Goal: Transaction & Acquisition: Obtain resource

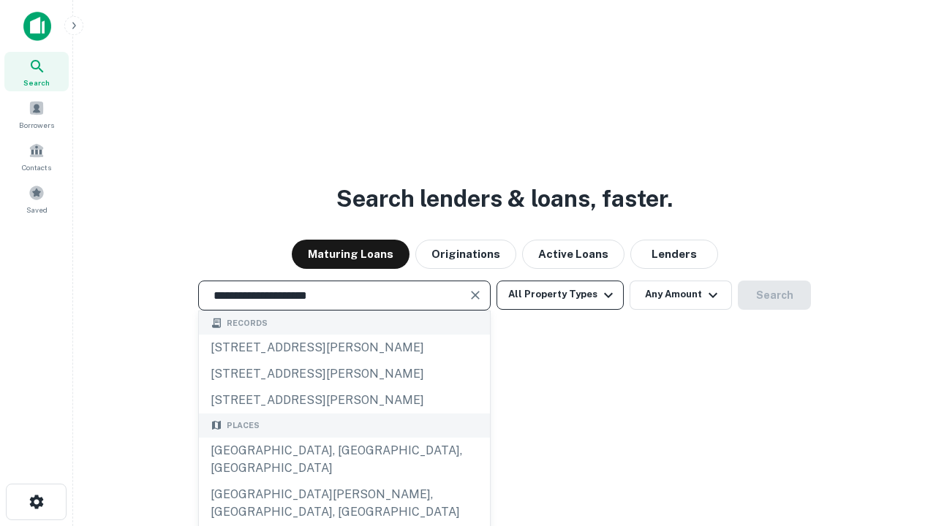
click at [560, 295] on button "All Property Types" at bounding box center [559, 295] width 127 height 29
type input "**********"
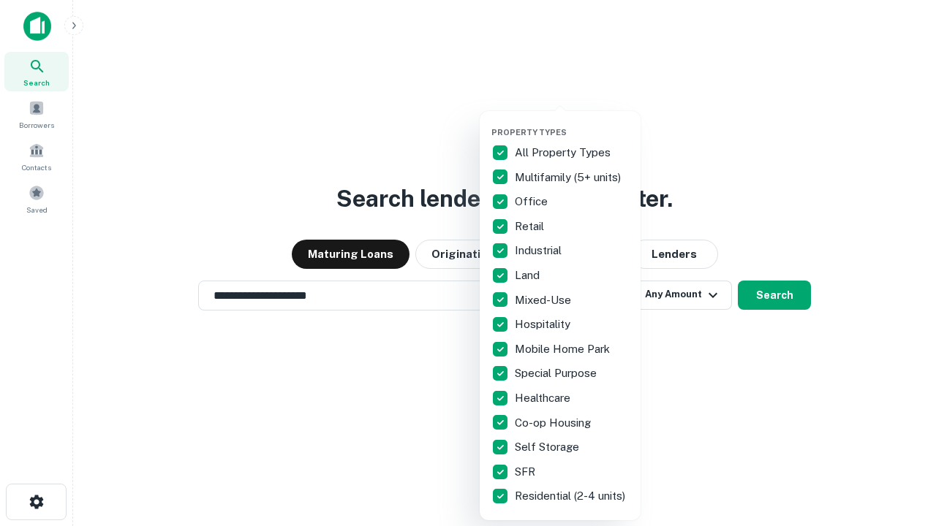
click at [572, 123] on button "button" at bounding box center [571, 123] width 161 height 1
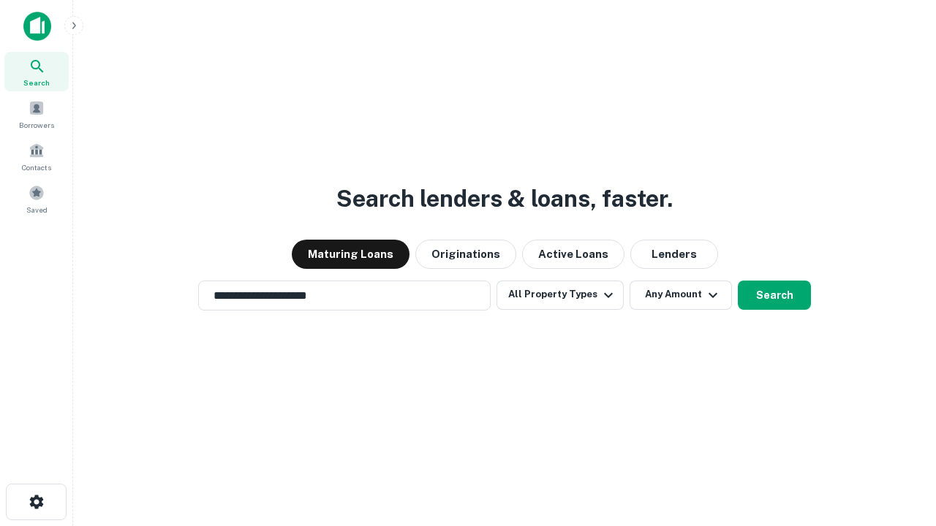
scroll to position [9, 176]
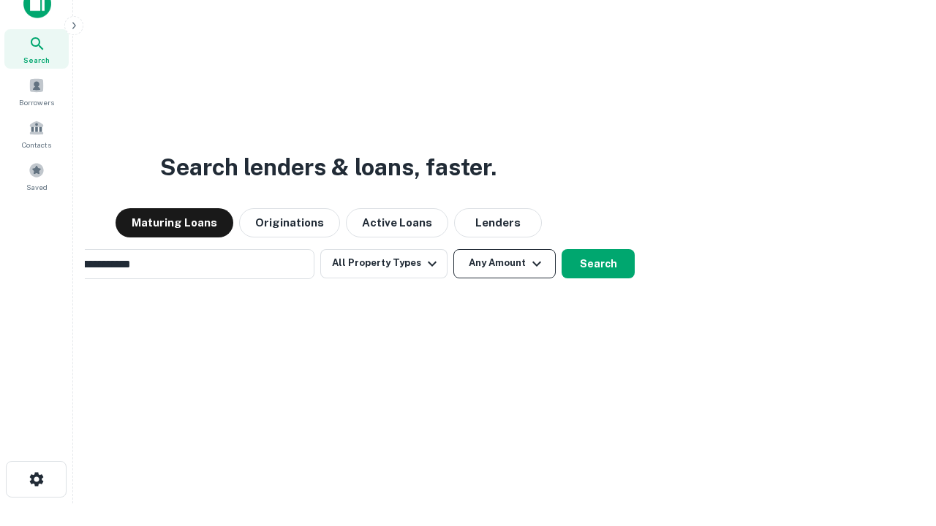
click at [453, 249] on button "Any Amount" at bounding box center [504, 263] width 102 height 29
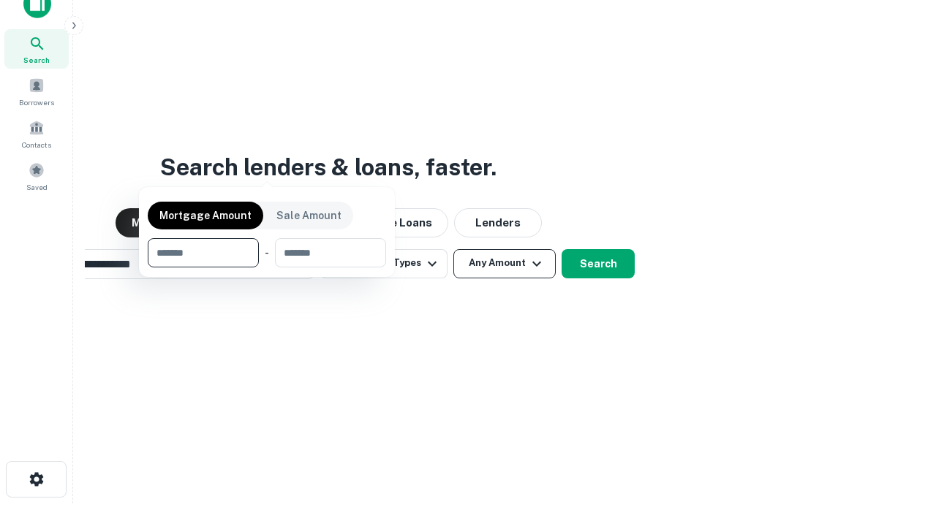
scroll to position [23, 0]
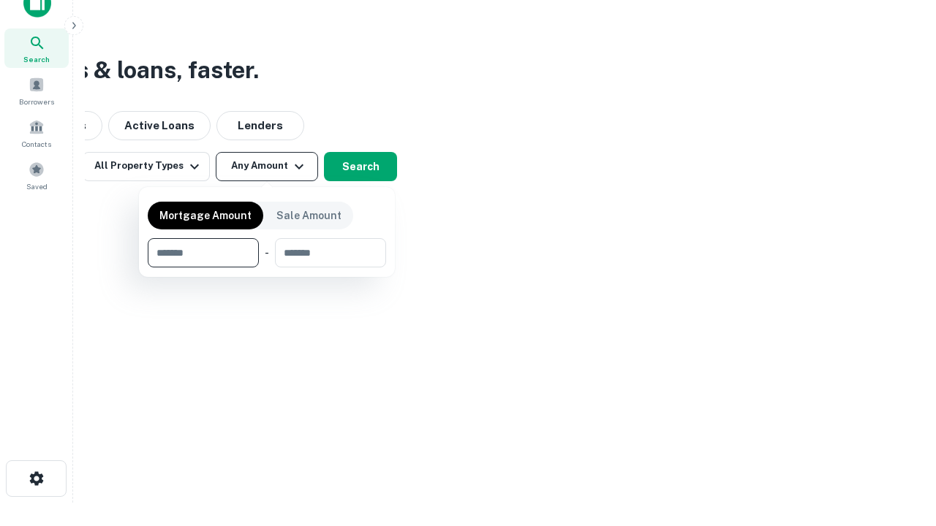
type input "*******"
click at [267, 268] on button "button" at bounding box center [267, 268] width 238 height 1
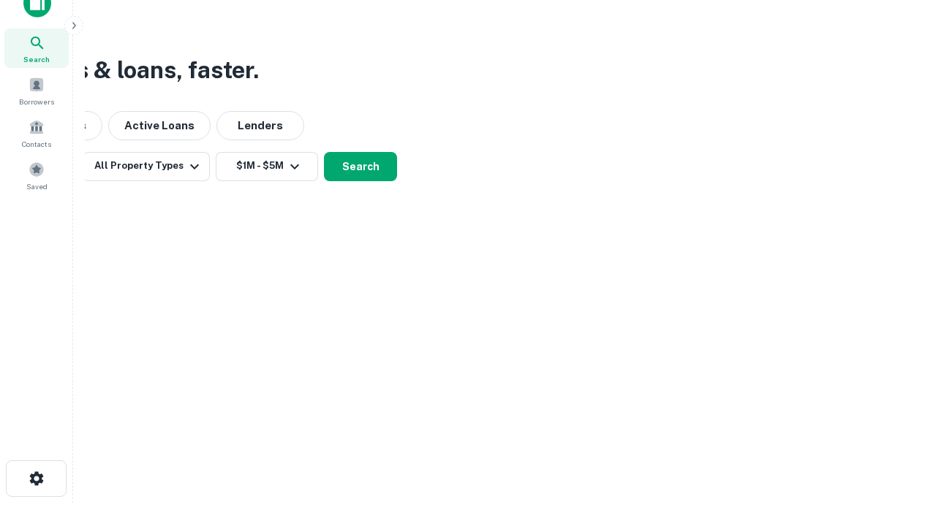
scroll to position [23, 0]
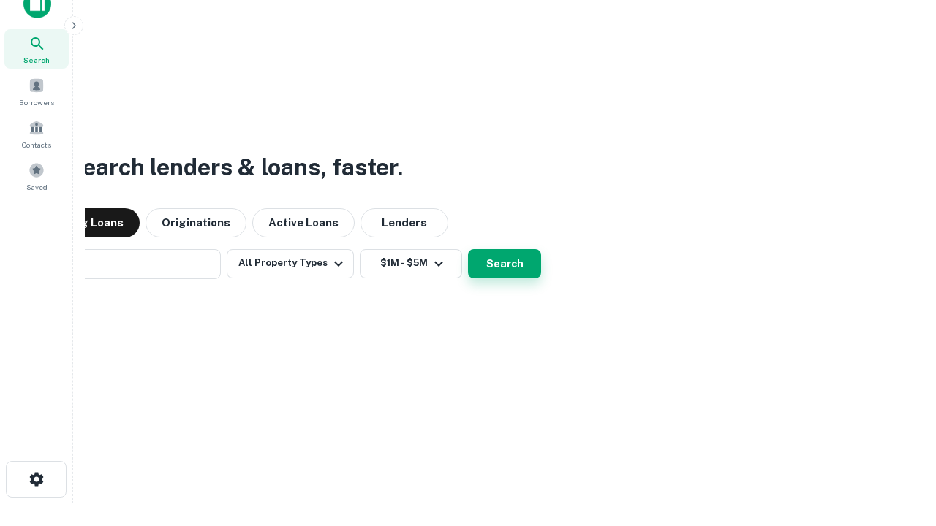
click at [468, 249] on button "Search" at bounding box center [504, 263] width 73 height 29
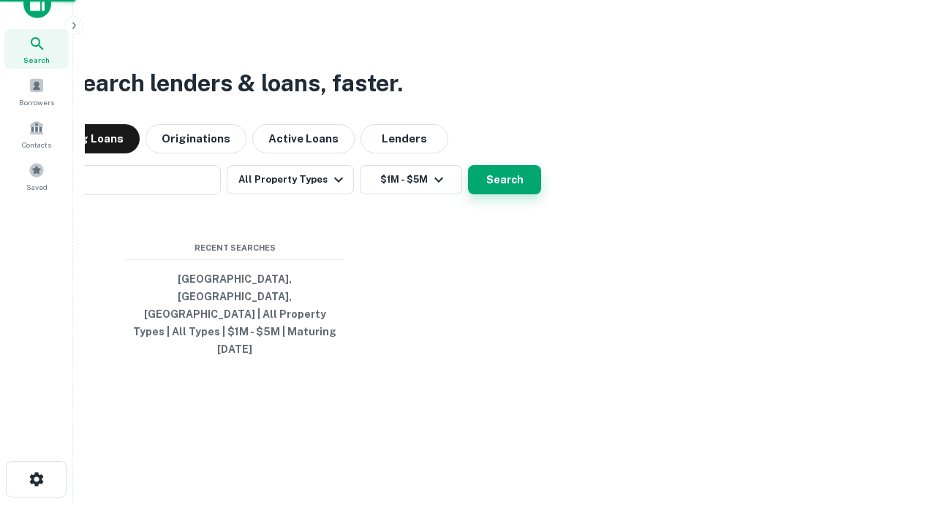
scroll to position [23, 0]
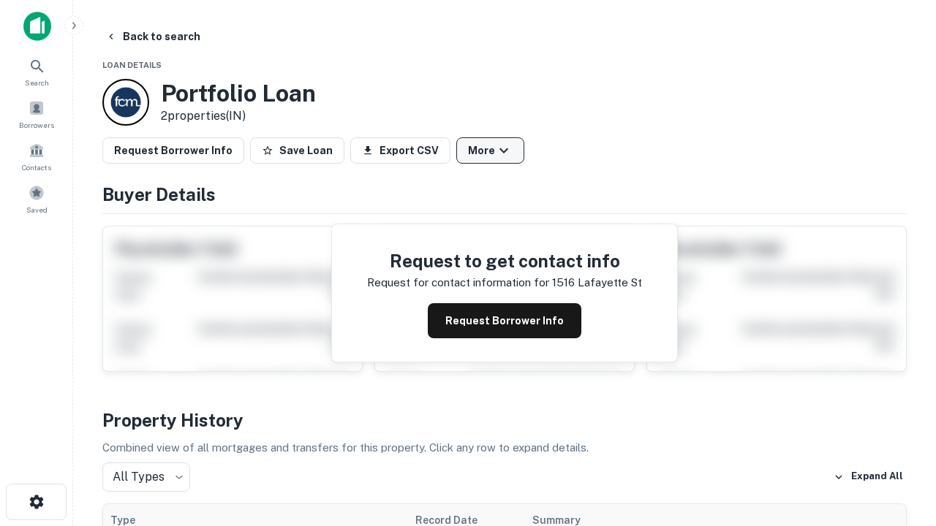
click at [490, 151] on button "More" at bounding box center [490, 150] width 68 height 26
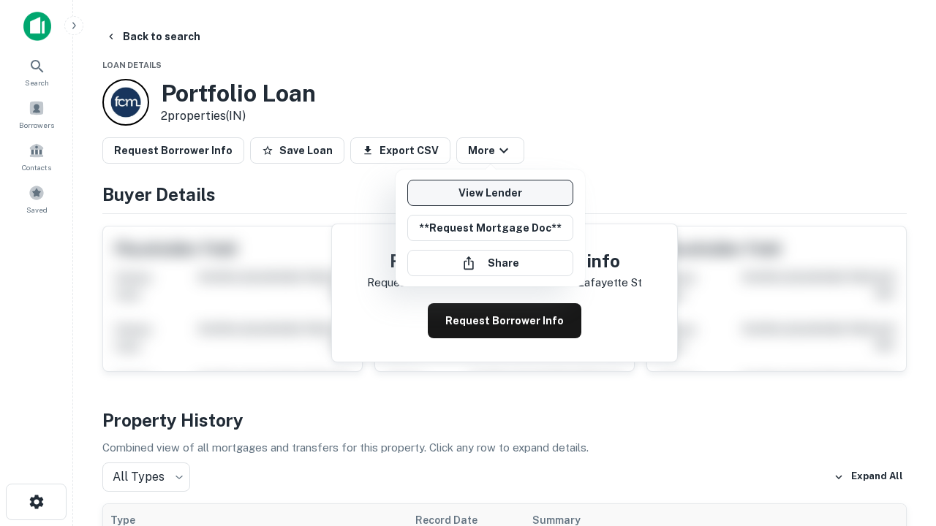
click at [490, 193] on link "View Lender" at bounding box center [490, 193] width 166 height 26
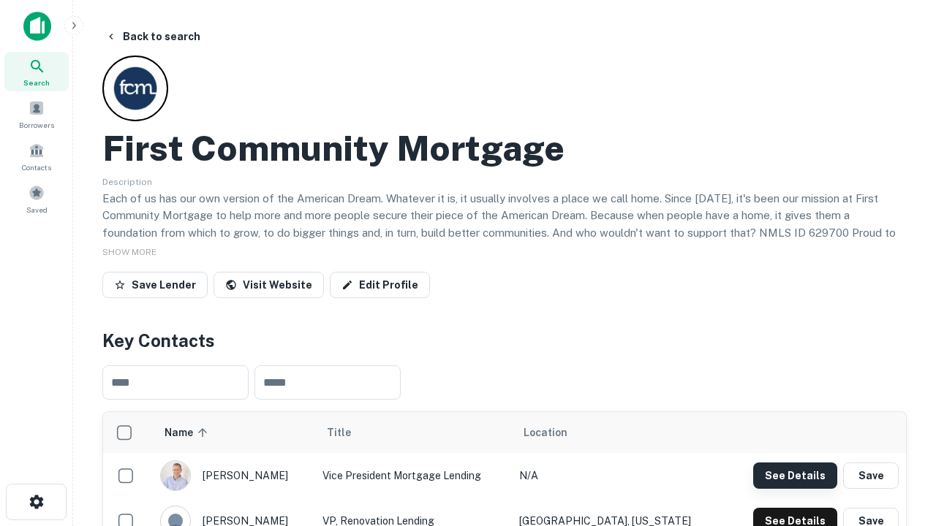
click at [794, 475] on button "See Details" at bounding box center [795, 476] width 84 height 26
click at [36, 502] on icon "button" at bounding box center [37, 502] width 18 height 18
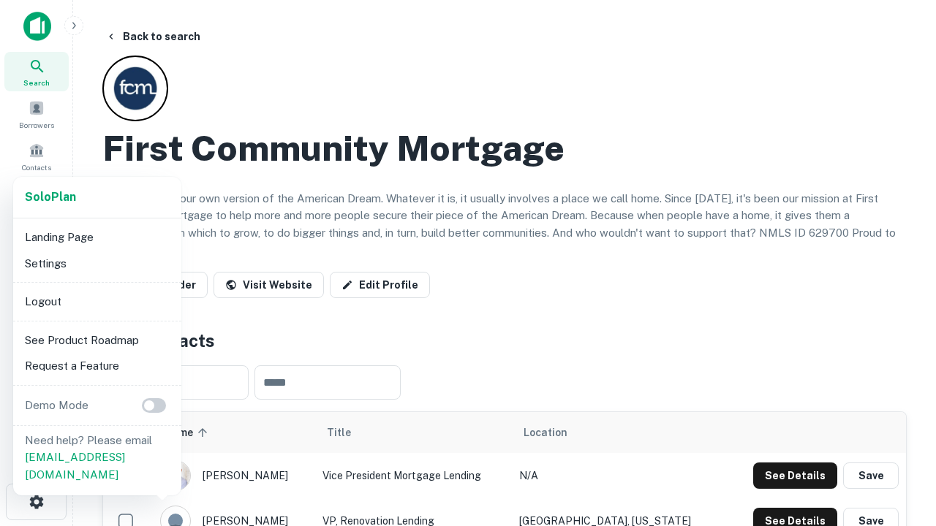
click at [96, 301] on li "Logout" at bounding box center [97, 302] width 156 height 26
